Goal: Information Seeking & Learning: Learn about a topic

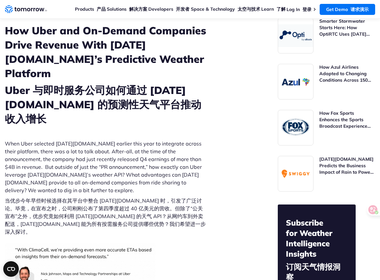
scroll to position [99, 0]
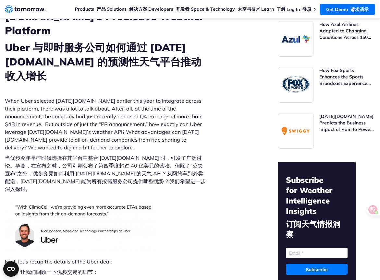
click at [78, 155] on font "当优步今年早些时候选择在其平台中整合 [DATE][DOMAIN_NAME] 时，引发了广泛讨论。毕竟，在宣布之时，公司刚刚公布了第四季度超过 40 亿美元的…" at bounding box center [105, 174] width 201 height 38
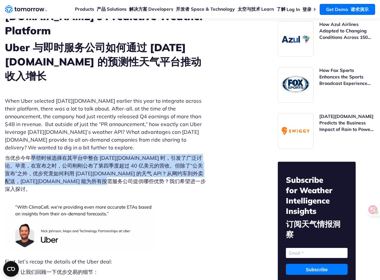
drag, startPoint x: 31, startPoint y: 146, endPoint x: 142, endPoint y: 165, distance: 112.5
click at [142, 165] on font "当优步今年早些时候选择在其平台中整合 [DATE][DOMAIN_NAME] 时，引发了广泛讨论。毕竟，在宣布之时，公司刚刚公布了第四季度超过 40 亿美元的…" at bounding box center [105, 173] width 201 height 39
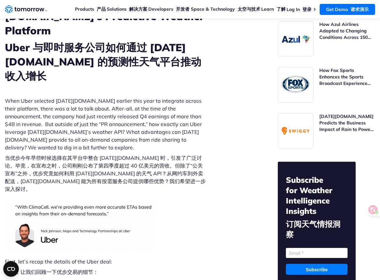
click at [96, 155] on font "当优步今年早些时候选择在其平台中整合 [DATE][DOMAIN_NAME] 时，引发了广泛讨论。毕竟，在宣布之时，公司刚刚公布了第四季度超过 40 亿美元的…" at bounding box center [105, 174] width 201 height 38
drag, startPoint x: 73, startPoint y: 144, endPoint x: 131, endPoint y: 143, distance: 57.7
click at [131, 155] on font "当优步今年早些时候选择在其平台中整合 [DATE][DOMAIN_NAME] 时，引发了广泛讨论。毕竟，在宣布之时，公司刚刚公布了第四季度超过 40 亿美元的…" at bounding box center [105, 174] width 201 height 38
copy font "平台中整合 [DATE][DOMAIN_NAME]"
click at [92, 155] on font "当优步今年早些时候选择在其平台中整合 [DATE][DOMAIN_NAME] 时，引发了广泛讨论。毕竟，在宣布之时，公司刚刚公布了第四季度超过 40 亿美元的…" at bounding box center [105, 174] width 201 height 38
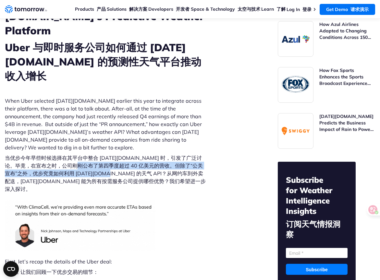
drag, startPoint x: 93, startPoint y: 151, endPoint x: 95, endPoint y: 162, distance: 11.6
click at [95, 162] on font "当优步今年早些时候选择在其平台中整合 [DATE][DOMAIN_NAME] 时，引发了广泛讨论。毕竟，在宣布之时，公司刚刚公布了第四季度超过 40 亿美元的…" at bounding box center [105, 174] width 201 height 38
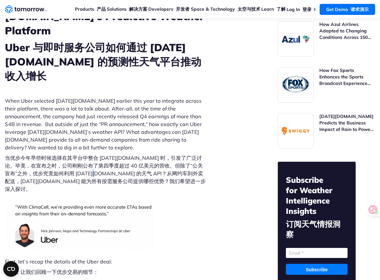
click at [85, 158] on font "当优步今年早些时候选择在其平台中整合 [DATE][DOMAIN_NAME] 时，引发了广泛讨论。毕竟，在宣布之时，公司刚刚公布了第四季度超过 40 亿美元的…" at bounding box center [105, 174] width 201 height 38
click at [63, 160] on font "当优步今年早些时候选择在其平台中整合 [DATE][DOMAIN_NAME] 时，引发了广泛讨论。毕竟，在宣布之时，公司刚刚公布了第四季度超过 40 亿美元的…" at bounding box center [105, 174] width 201 height 38
click at [72, 165] on font "当优步今年早些时候选择在其平台中整合 [DATE][DOMAIN_NAME] 时，引发了广泛讨论。毕竟，在宣布之时，公司刚刚公布了第四季度超过 40 亿美元的…" at bounding box center [105, 174] width 201 height 38
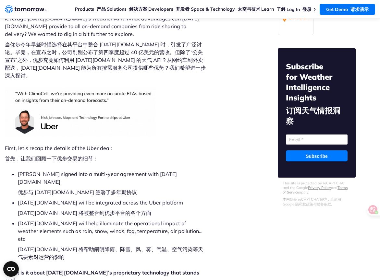
scroll to position [217, 0]
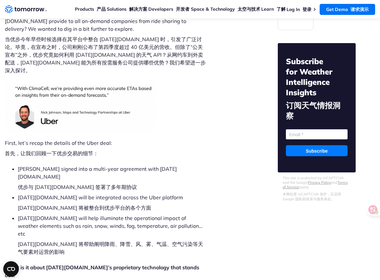
drag, startPoint x: 67, startPoint y: 208, endPoint x: 177, endPoint y: 207, distance: 110.6
click at [177, 241] on font "[DATE][DOMAIN_NAME] 将帮助阐明降雨、降雪、风、雾、气温、空气污染等天气要素对运营的影响" at bounding box center [110, 248] width 185 height 14
drag, startPoint x: 177, startPoint y: 207, endPoint x: 81, endPoint y: 209, distance: 96.3
click at [81, 241] on font "[DATE][DOMAIN_NAME] 将帮助阐明降雨、降雪、风、雾、气温、空气污染等天气要素对运营的影响" at bounding box center [110, 248] width 185 height 14
click at [77, 240] on font "[DATE][DOMAIN_NAME] 将帮助阐明降雨、降雪、风、雾、气温、空气污染等天气要素对运营的影响" at bounding box center [112, 248] width 188 height 16
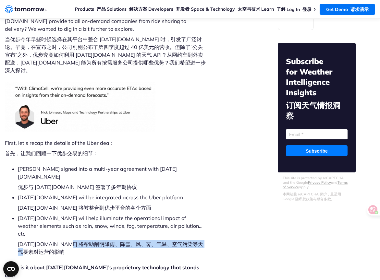
drag, startPoint x: 75, startPoint y: 207, endPoint x: 38, endPoint y: 214, distance: 37.7
click at [38, 240] on font "[DATE][DOMAIN_NAME] 将帮助阐明降雨、降雪、风、雾、气温、空气污染等天气要素对运营的影响" at bounding box center [112, 248] width 188 height 16
copy font "降雨、降雪、风、雾、气温、空气污染等天气要素对运营的影响"
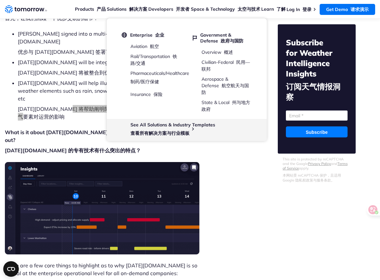
scroll to position [375, 0]
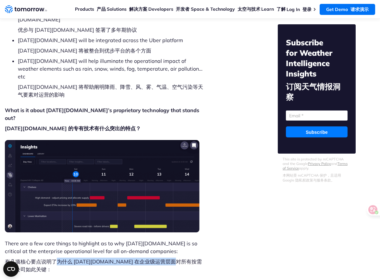
drag, startPoint x: 58, startPoint y: 219, endPoint x: 190, endPoint y: 220, distance: 131.7
click at [190, 258] on font "有几项核心要点说明了为什么 [DATE][DOMAIN_NAME] 在企业级运营层面对所有按需服务公司如此关键：" at bounding box center [105, 266] width 201 height 16
click at [95, 240] on p "There are a few core things to highlight as to why [DATE][DOMAIN_NAME] is so cr…" at bounding box center [105, 258] width 201 height 36
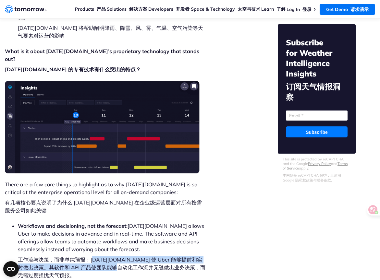
drag, startPoint x: 94, startPoint y: 216, endPoint x: 127, endPoint y: 223, distance: 34.2
click at [127, 257] on font "工作流与决策，而非单纯预报：[DATE][DOMAIN_NAME] 使 Uber 能够提前和实时做出决策。其软件和 API 产品使团队能够自动化工作流并无缝做…" at bounding box center [111, 268] width 187 height 22
click at [78, 257] on font "工作流与决策，而非单纯预报：[DATE][DOMAIN_NAME] 使 Uber 能够提前和实时做出决策。其软件和 API 产品使团队能够自动化工作流并无缝做…" at bounding box center [111, 268] width 187 height 22
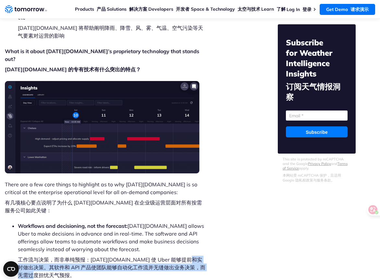
drag, startPoint x: 18, startPoint y: 225, endPoint x: 171, endPoint y: 228, distance: 152.5
click at [171, 256] on font "工作流与决策，而非单纯预报：[DATE][DOMAIN_NAME] 使 Uber 能够提前和实时做出决策。其软件和 API 产品使团队能够自动化工作流并无缝做…" at bounding box center [112, 267] width 188 height 23
click at [108, 257] on font "工作流与决策，而非单纯预报：[DATE][DOMAIN_NAME] 使 Uber 能够提前和实时做出决策。其软件和 API 产品使团队能够自动化工作流并无缝做…" at bounding box center [111, 268] width 187 height 22
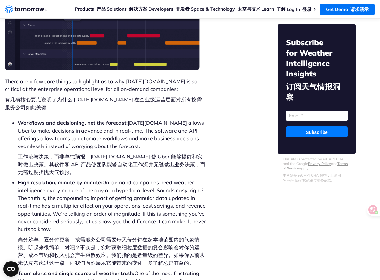
scroll to position [538, 0]
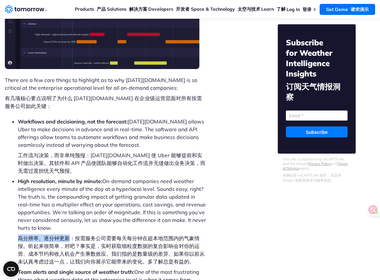
drag, startPoint x: 19, startPoint y: 194, endPoint x: 68, endPoint y: 193, distance: 49.0
click at [68, 235] on font "高分辨率、逐分钟更新：按需服务公司需要每天每分钟在超本地范围内的气象情报。听起来很简单，对吧？事实是，实时获取细粒度数据的复合影响会对你的运营、成本节约和收入…" at bounding box center [111, 250] width 187 height 30
copy font "高分辨率、逐分钟更新"
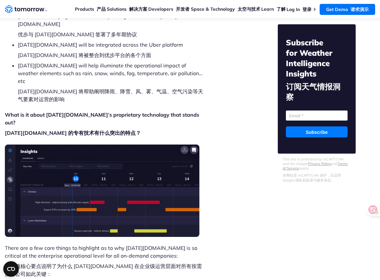
scroll to position [504, 0]
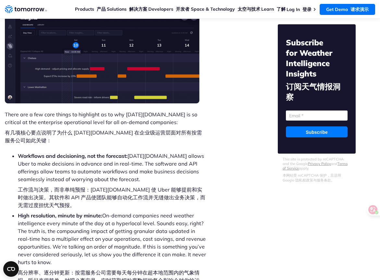
click at [139, 212] on li "High resolution, minute by minute: On-demand companies need weather intelligenc…" at bounding box center [112, 257] width 188 height 91
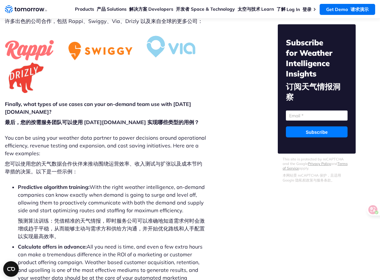
scroll to position [1076, 0]
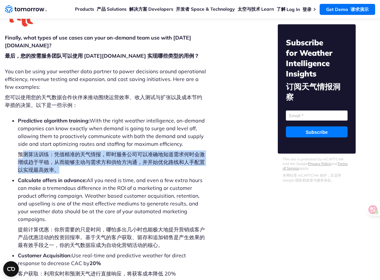
drag, startPoint x: 24, startPoint y: 100, endPoint x: 99, endPoint y: 116, distance: 77.3
click at [99, 151] on font "预测算法训练：凭借精准的天气情报，即时服务公司可以准确地知道需求何时会激增或趋于平稳，从而能够主动与需求方和供给方沟通，并开始优化路线和人手配置以实现最高效率。" at bounding box center [112, 162] width 188 height 23
click at [67, 151] on font "预测算法训练：凭借精准的天气情报，即时服务公司可以准确地知道需求何时会激增或趋于平稳，从而能够主动与需求方和供给方沟通，并开始优化路线和人手配置以实现最高效率。" at bounding box center [112, 162] width 188 height 23
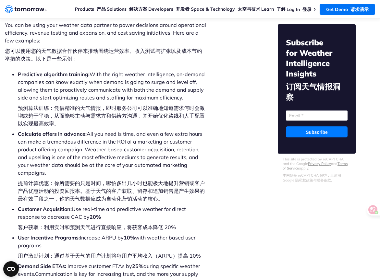
scroll to position [1123, 0]
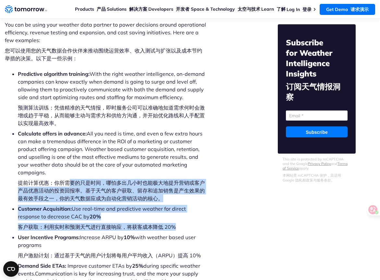
drag, startPoint x: 72, startPoint y: 128, endPoint x: 73, endPoint y: 178, distance: 49.6
click at [73, 178] on ul "Predictive algorithm training: With the right weather intelligence, on-demand c…" at bounding box center [105, 211] width 201 height 283
click at [43, 224] on font "客户获取：利用实时和预测天气进行直接响应，将获客成本降低 20%" at bounding box center [97, 227] width 158 height 6
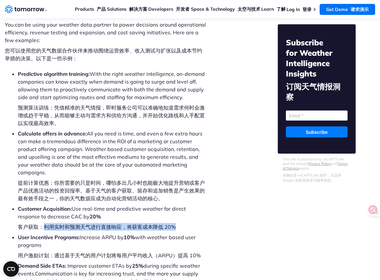
drag, startPoint x: 42, startPoint y: 174, endPoint x: 173, endPoint y: 177, distance: 131.7
click at [173, 223] on font "客户获取：利用实时和预测天气进行直接响应，将获客成本降低 20%" at bounding box center [97, 227] width 158 height 8
click at [124, 224] on font "客户获取：利用实时和预测天气进行直接响应，将获客成本降低 20%" at bounding box center [97, 227] width 158 height 6
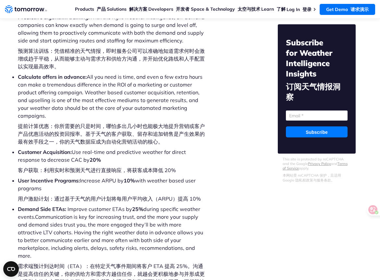
scroll to position [1181, 0]
